Goal: Find specific fact: Find specific fact

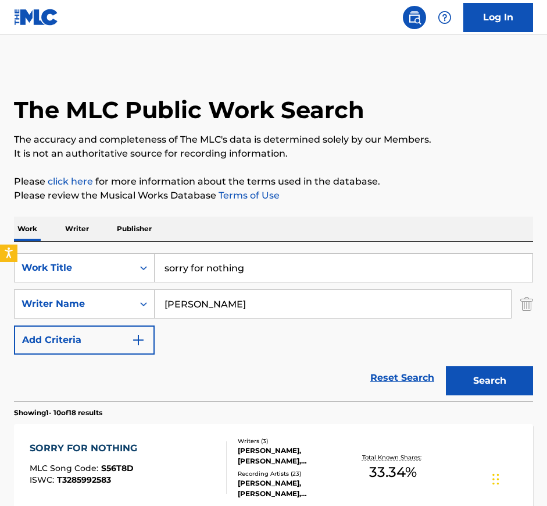
scroll to position [190, 0]
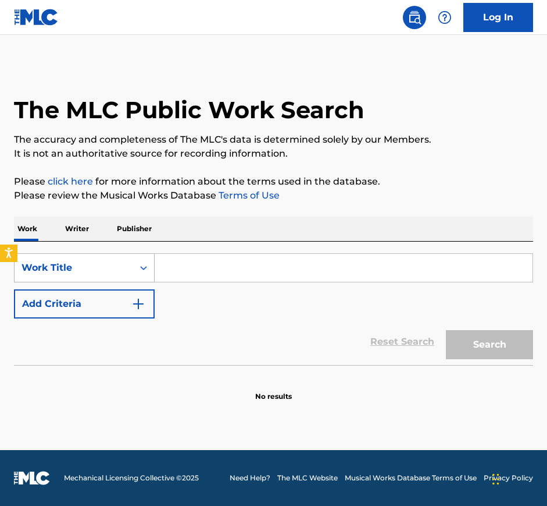
click at [129, 278] on div "Work Title" at bounding box center [74, 268] width 119 height 22
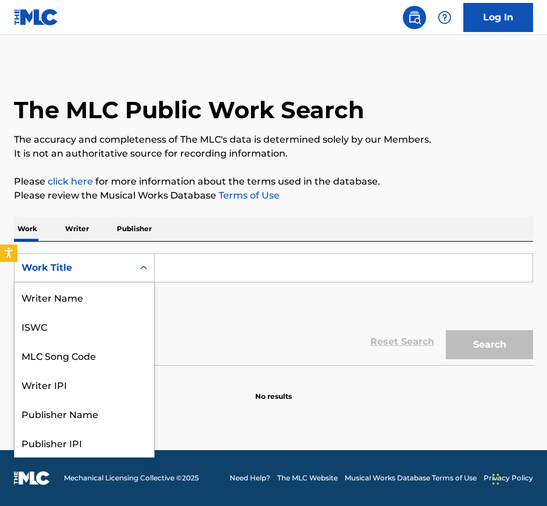
scroll to position [58, 0]
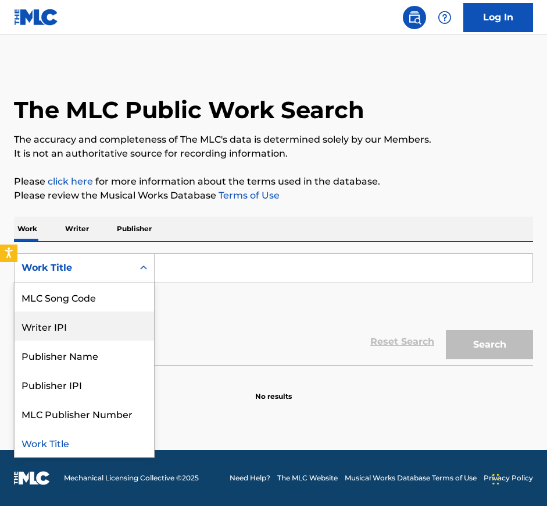
click at [76, 330] on div "Writer IPI" at bounding box center [85, 325] width 140 height 29
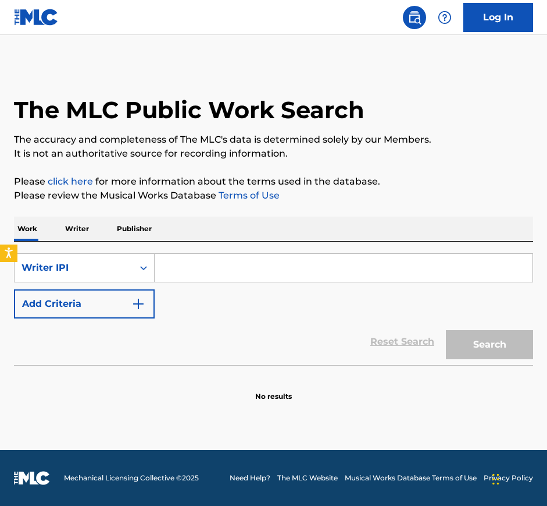
click at [226, 255] on input "Search Form" at bounding box center [344, 268] width 378 height 28
paste input "00841616248"
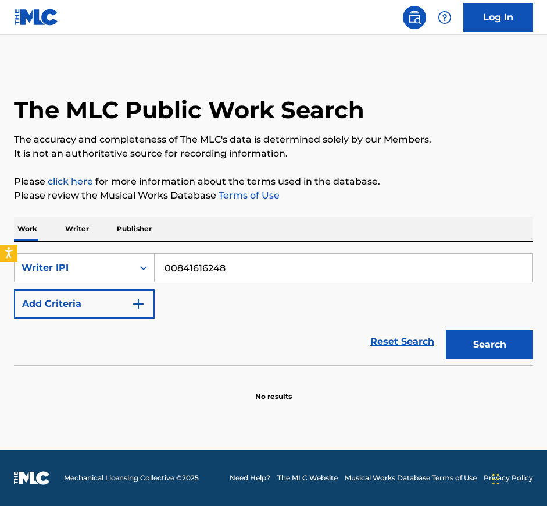
type input "00841616248"
click at [504, 347] on button "Search" at bounding box center [489, 344] width 87 height 29
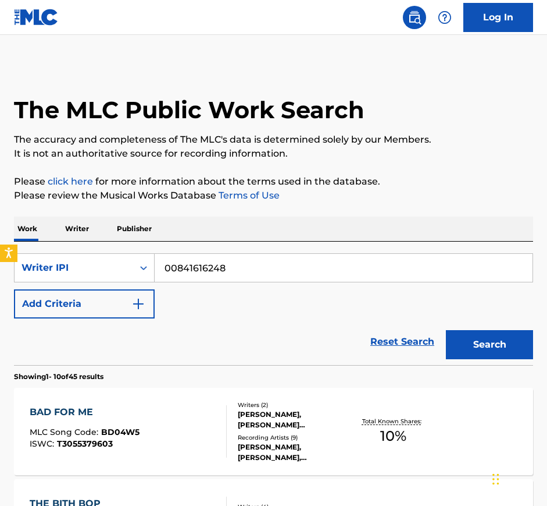
click at [191, 429] on div "BAD FOR ME MLC Song Code : BD04W5 ISWC : T3055379603" at bounding box center [128, 431] width 197 height 52
